Goal: Task Accomplishment & Management: Manage account settings

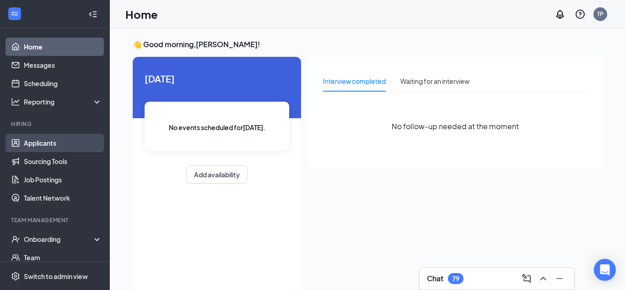
click at [50, 147] on link "Applicants" at bounding box center [63, 143] width 78 height 18
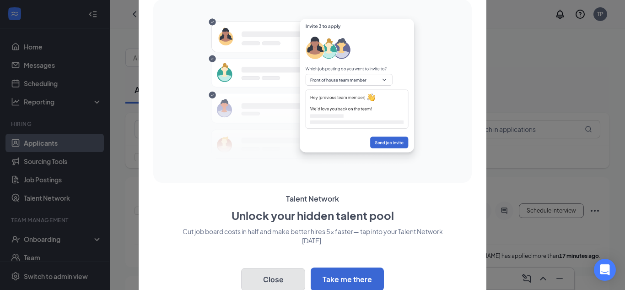
click at [277, 283] on button "Close" at bounding box center [273, 279] width 64 height 23
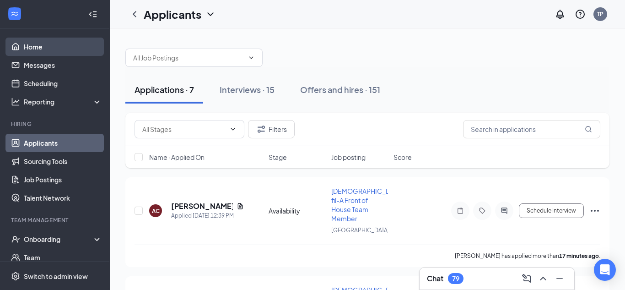
click at [45, 43] on link "Home" at bounding box center [63, 47] width 78 height 18
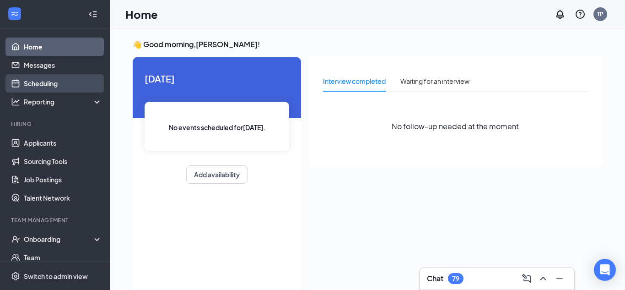
click at [51, 91] on link "Scheduling" at bounding box center [63, 83] width 78 height 18
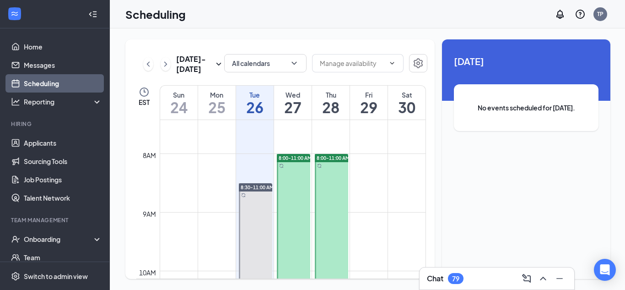
scroll to position [435, 0]
click at [328, 191] on div at bounding box center [331, 241] width 33 height 175
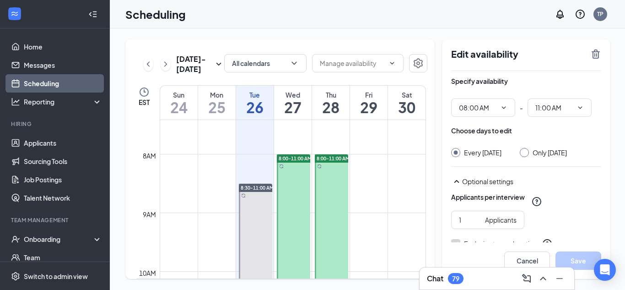
click at [526, 154] on input "Only [DATE]" at bounding box center [523, 151] width 6 height 6
radio input "true"
radio input "false"
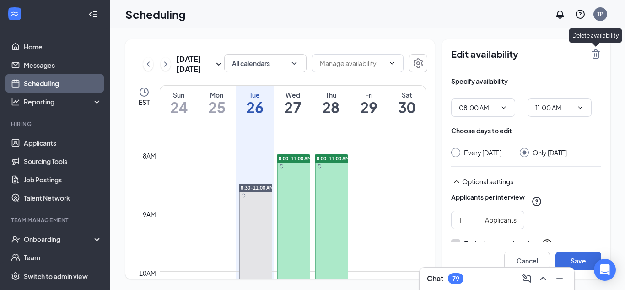
click at [595, 50] on icon "TrashOutline" at bounding box center [595, 54] width 11 height 11
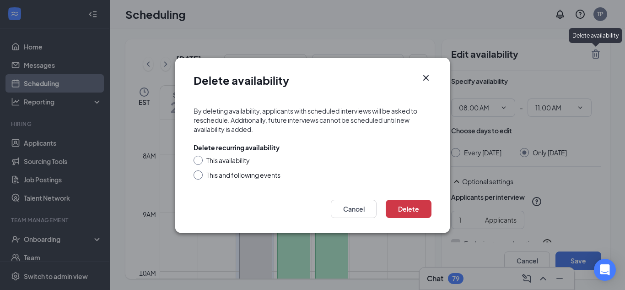
click at [216, 162] on div "This availability" at bounding box center [227, 160] width 43 height 9
click at [200, 162] on input "This availability" at bounding box center [197, 159] width 6 height 6
radio input "true"
click at [395, 209] on button "Delete" at bounding box center [409, 209] width 46 height 18
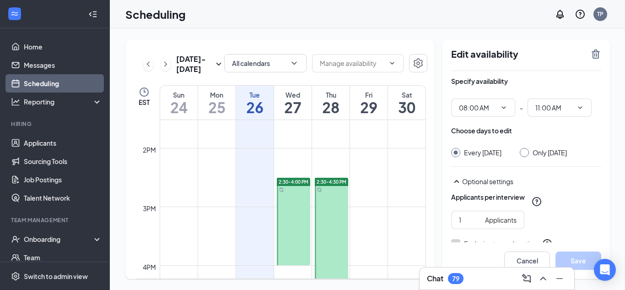
scroll to position [793, 0]
click at [334, 200] on div at bounding box center [331, 234] width 33 height 117
click at [339, 200] on div at bounding box center [331, 234] width 33 height 117
click at [526, 151] on input "Only [DATE]" at bounding box center [523, 151] width 6 height 6
radio input "true"
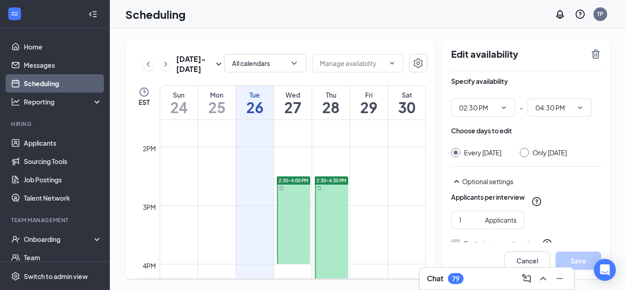
radio input "false"
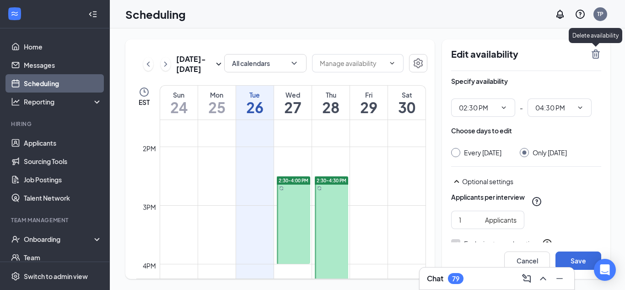
click at [593, 49] on icon "TrashOutline" at bounding box center [595, 54] width 11 height 11
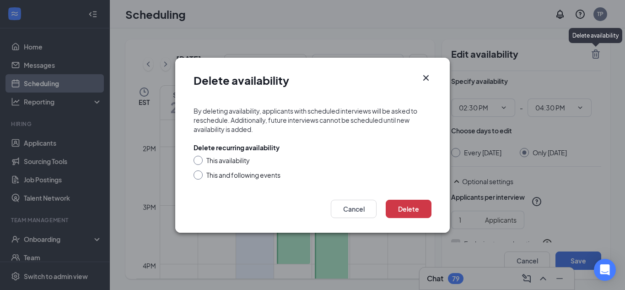
click at [205, 162] on div "This availability" at bounding box center [313, 160] width 238 height 9
click at [201, 161] on div at bounding box center [198, 160] width 9 height 9
click at [197, 162] on div at bounding box center [198, 160] width 9 height 9
click at [197, 161] on input "This availability" at bounding box center [197, 159] width 6 height 6
radio input "true"
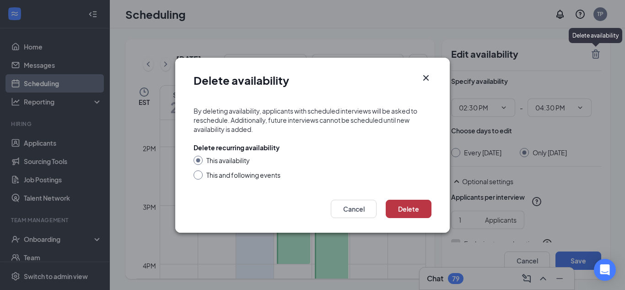
click at [415, 209] on button "Delete" at bounding box center [409, 209] width 46 height 18
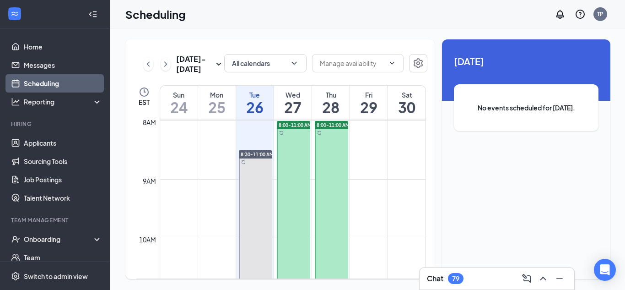
scroll to position [465, 0]
click at [337, 173] on div at bounding box center [331, 211] width 33 height 175
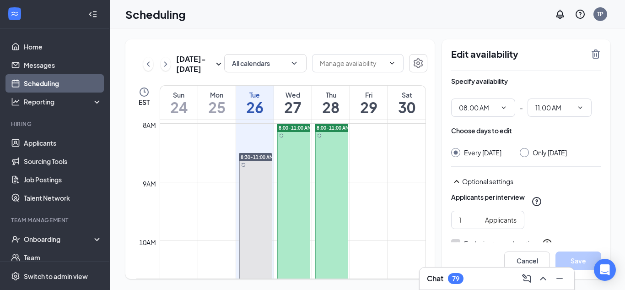
click at [526, 149] on input "Only [DATE]" at bounding box center [523, 151] width 6 height 6
radio input "true"
radio input "false"
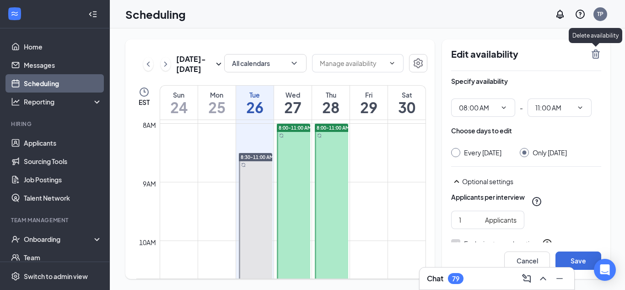
click at [594, 55] on icon "TrashOutline" at bounding box center [596, 53] width 8 height 9
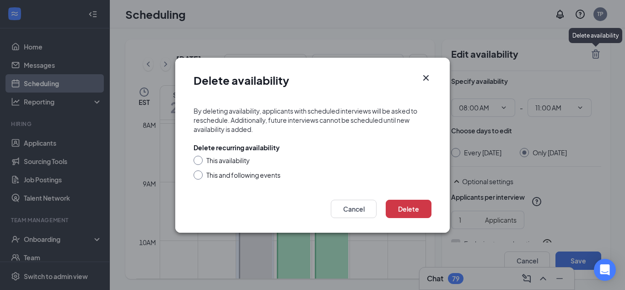
click at [230, 156] on div "This availability" at bounding box center [227, 160] width 43 height 9
click at [200, 156] on input "This availability" at bounding box center [197, 159] width 6 height 6
radio input "true"
click at [407, 216] on button "Delete" at bounding box center [409, 209] width 46 height 18
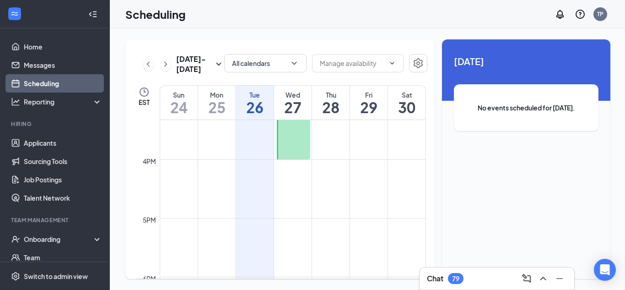
scroll to position [867, 0]
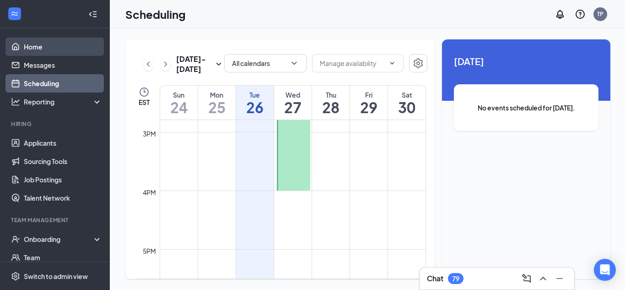
click at [30, 45] on link "Home" at bounding box center [63, 47] width 78 height 18
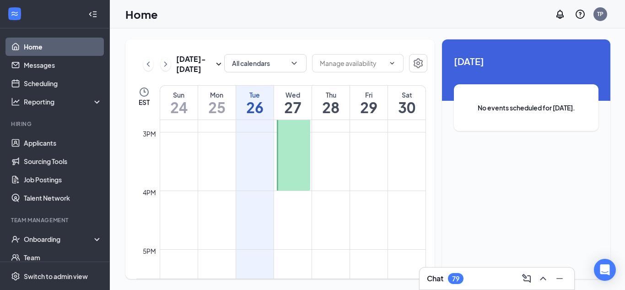
click at [35, 50] on link "Home" at bounding box center [63, 47] width 78 height 18
click at [46, 89] on link "Scheduling" at bounding box center [63, 83] width 78 height 18
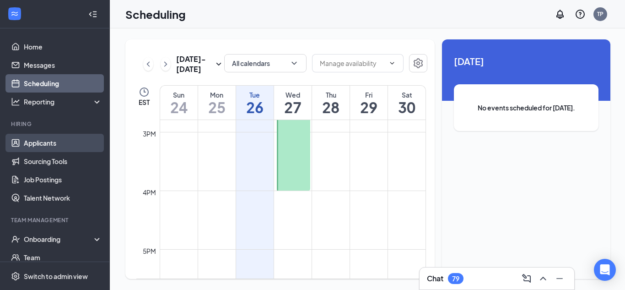
click at [38, 144] on link "Applicants" at bounding box center [63, 143] width 78 height 18
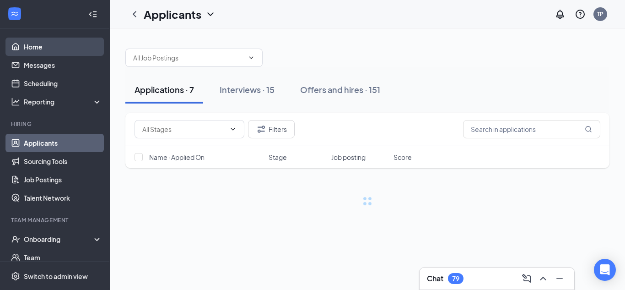
click at [38, 48] on link "Home" at bounding box center [63, 47] width 78 height 18
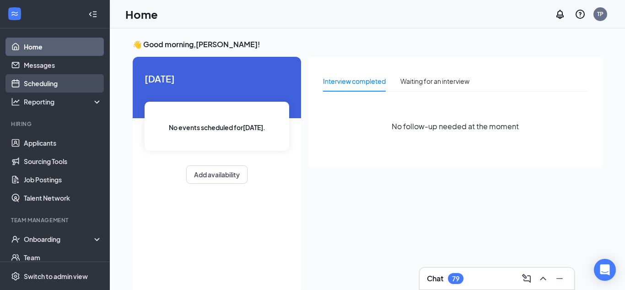
click at [37, 77] on link "Scheduling" at bounding box center [63, 83] width 78 height 18
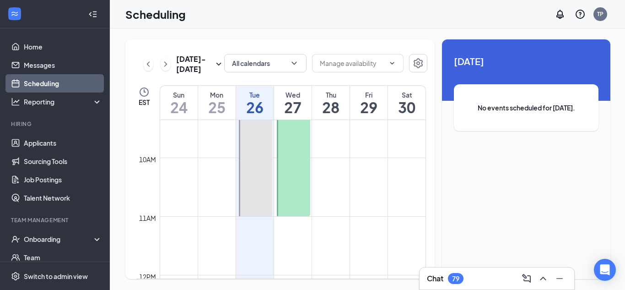
scroll to position [541, 0]
